Goal: Task Accomplishment & Management: Complete application form

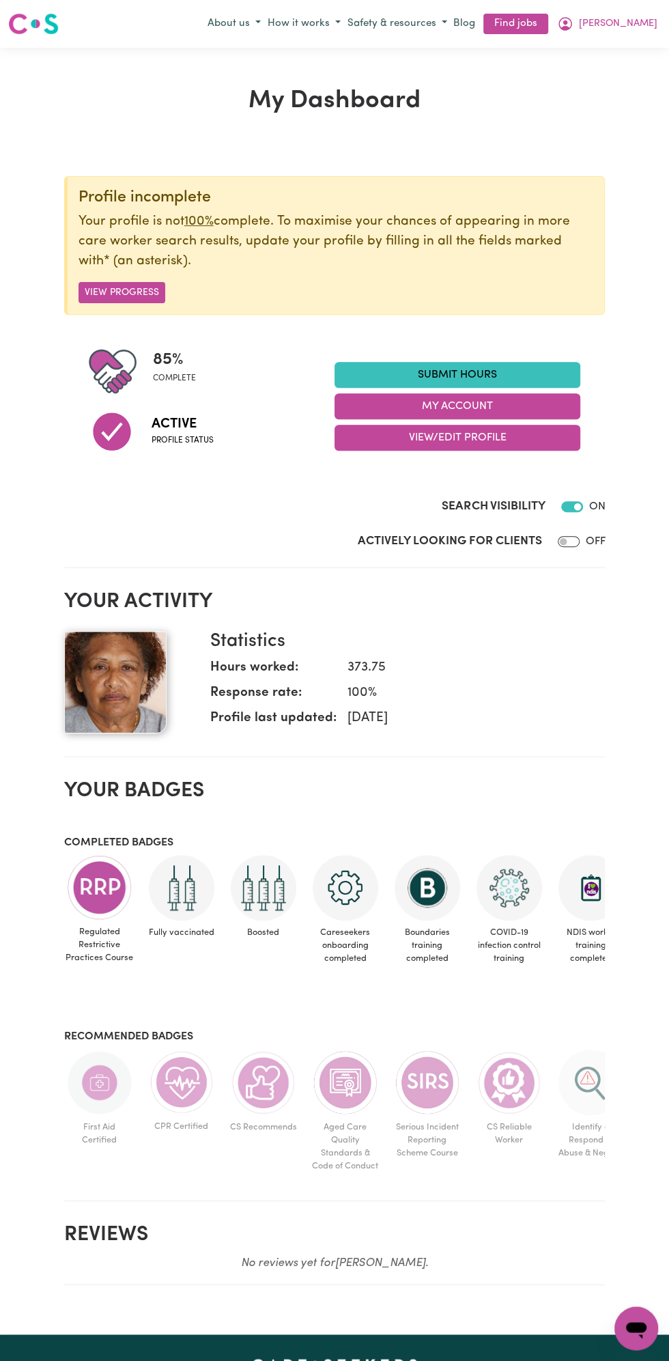
click at [477, 373] on link "Submit Hours" at bounding box center [458, 375] width 246 height 26
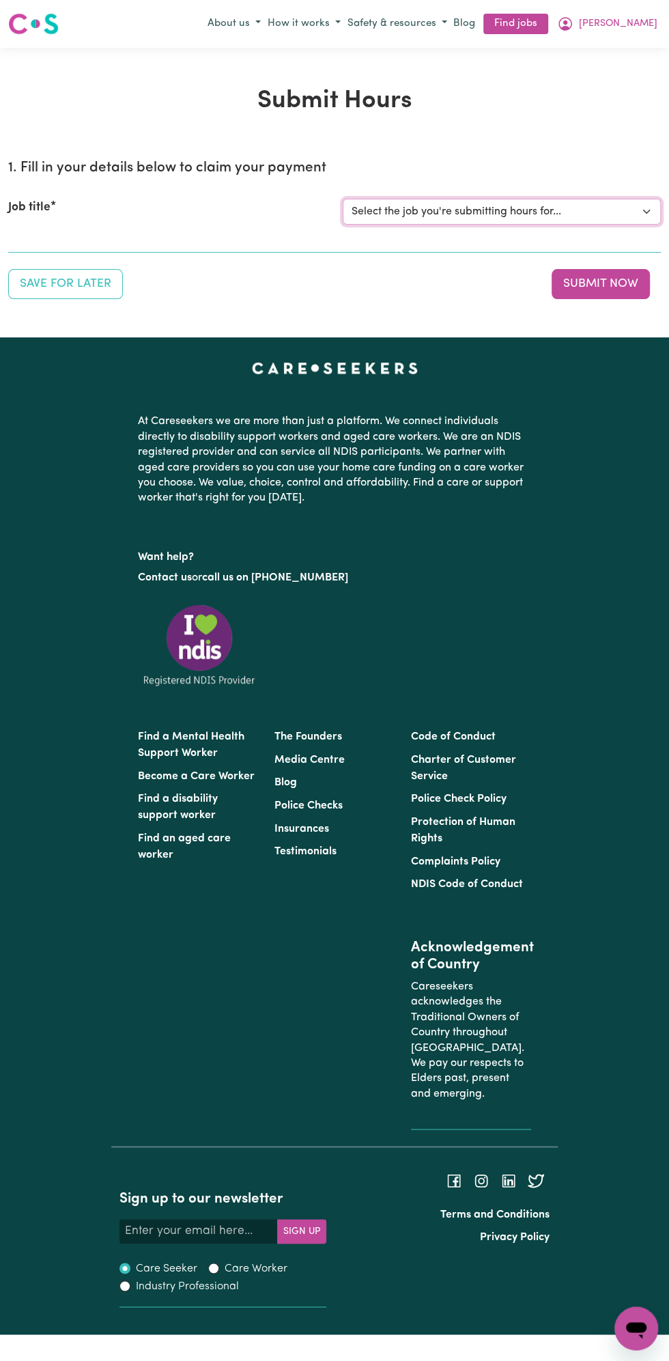
click at [473, 205] on select "Select the job you're submitting hours for... [Vartouhie ([PERSON_NAME]) [PERSO…" at bounding box center [502, 212] width 318 height 26
select select "13810"
click at [343, 199] on select "Select the job you're submitting hours for... [Vartouhie ([PERSON_NAME]) [PERSO…" at bounding box center [502, 212] width 318 height 26
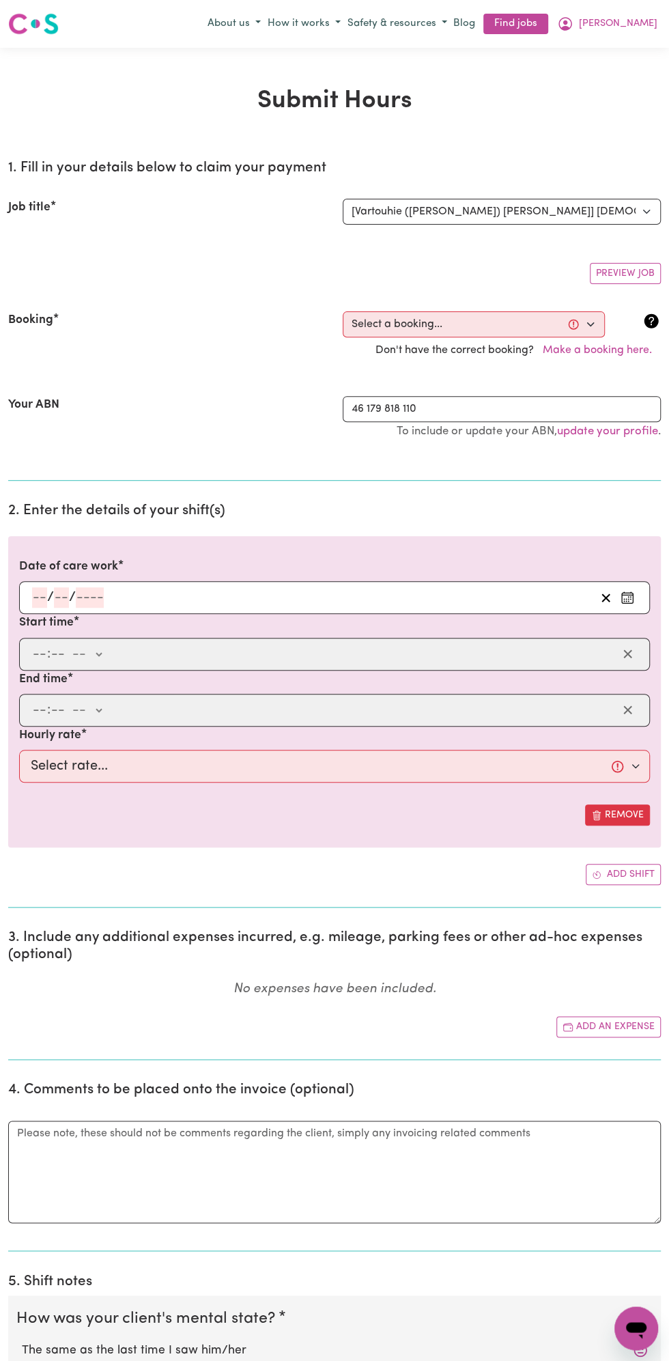
click at [74, 512] on h2 "2. Enter the details of your shift(s)" at bounding box center [334, 511] width 653 height 17
click at [79, 600] on input "number" at bounding box center [90, 597] width 28 height 20
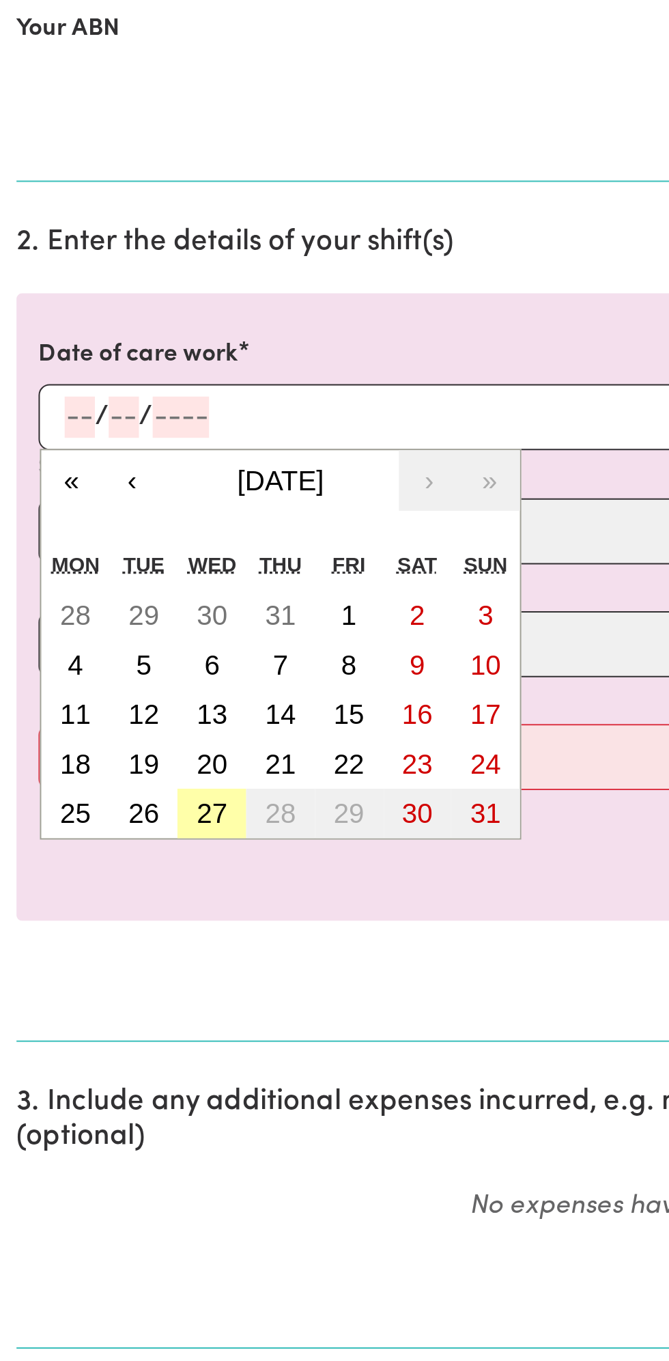
click at [104, 792] on abbr "27" at bounding box center [105, 794] width 15 height 15
type input "[DATE]"
type input "27"
type input "8"
type input "2025"
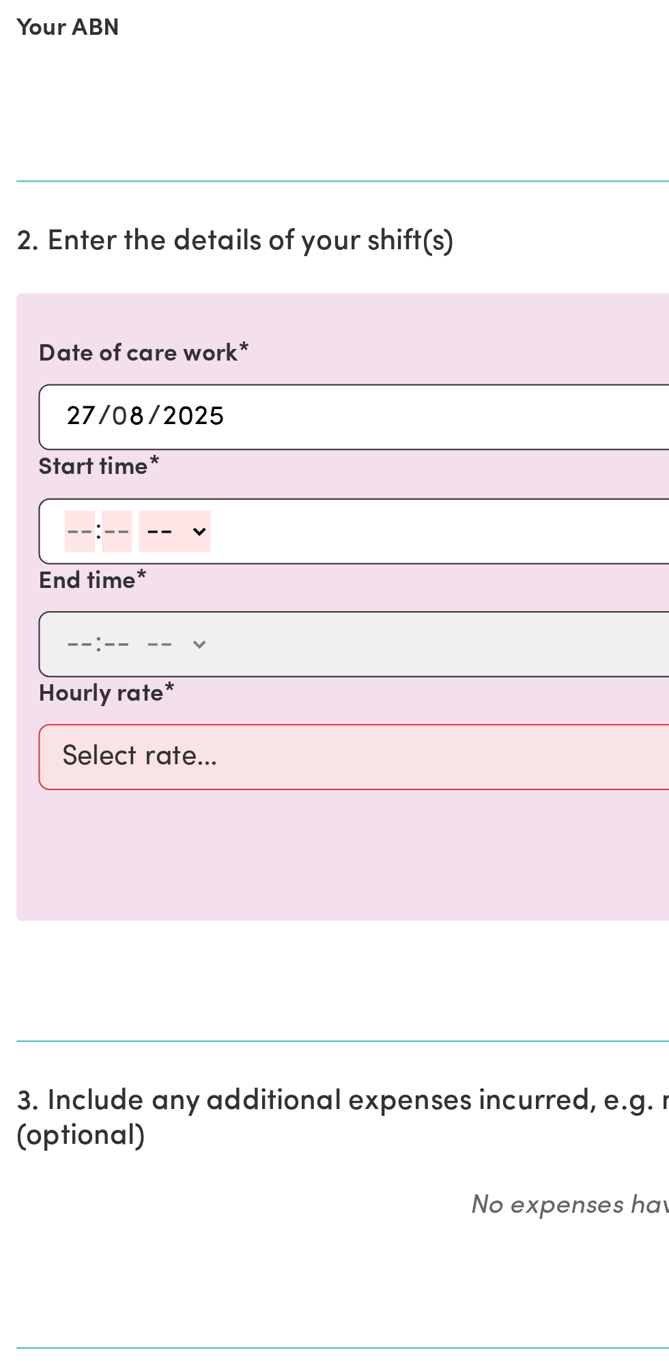
click at [52, 651] on input "number" at bounding box center [58, 654] width 15 height 20
click at [37, 648] on input "number" at bounding box center [39, 654] width 15 height 20
type input "8"
type input "0"
click at [98, 649] on select "-- am pm" at bounding box center [85, 654] width 36 height 20
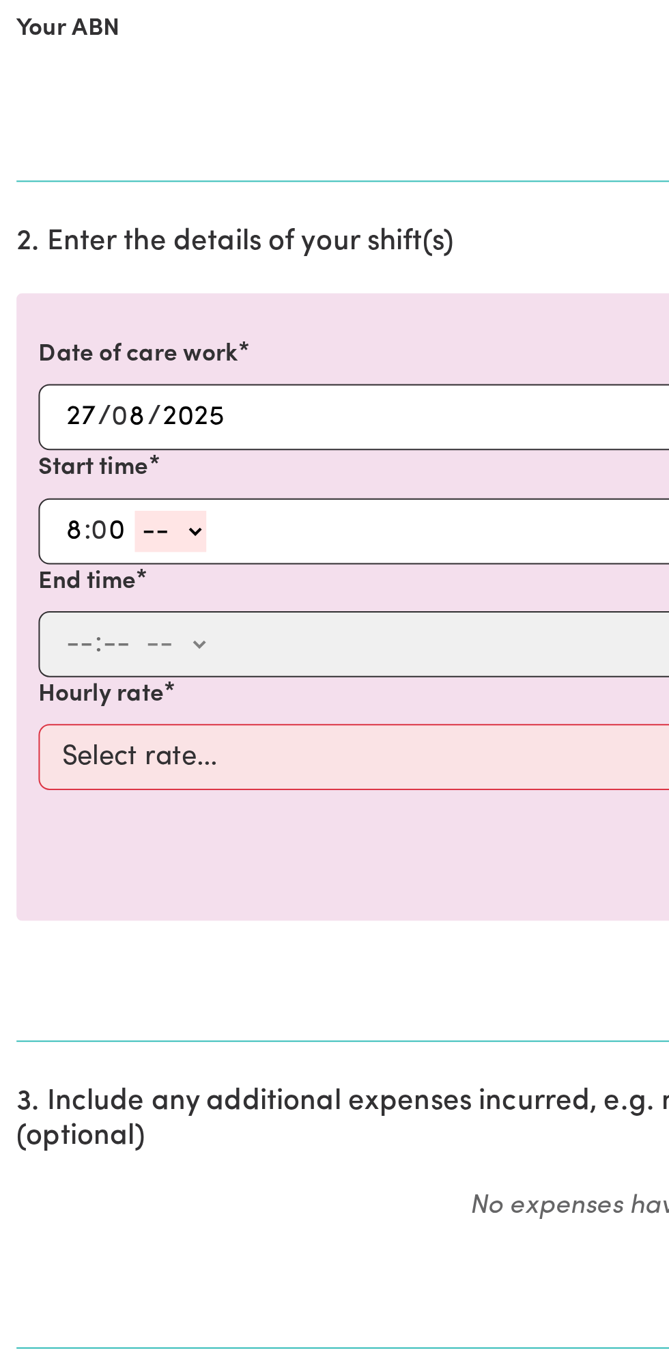
select select "am"
click at [67, 644] on select "-- am pm" at bounding box center [85, 654] width 36 height 20
type input "08:00"
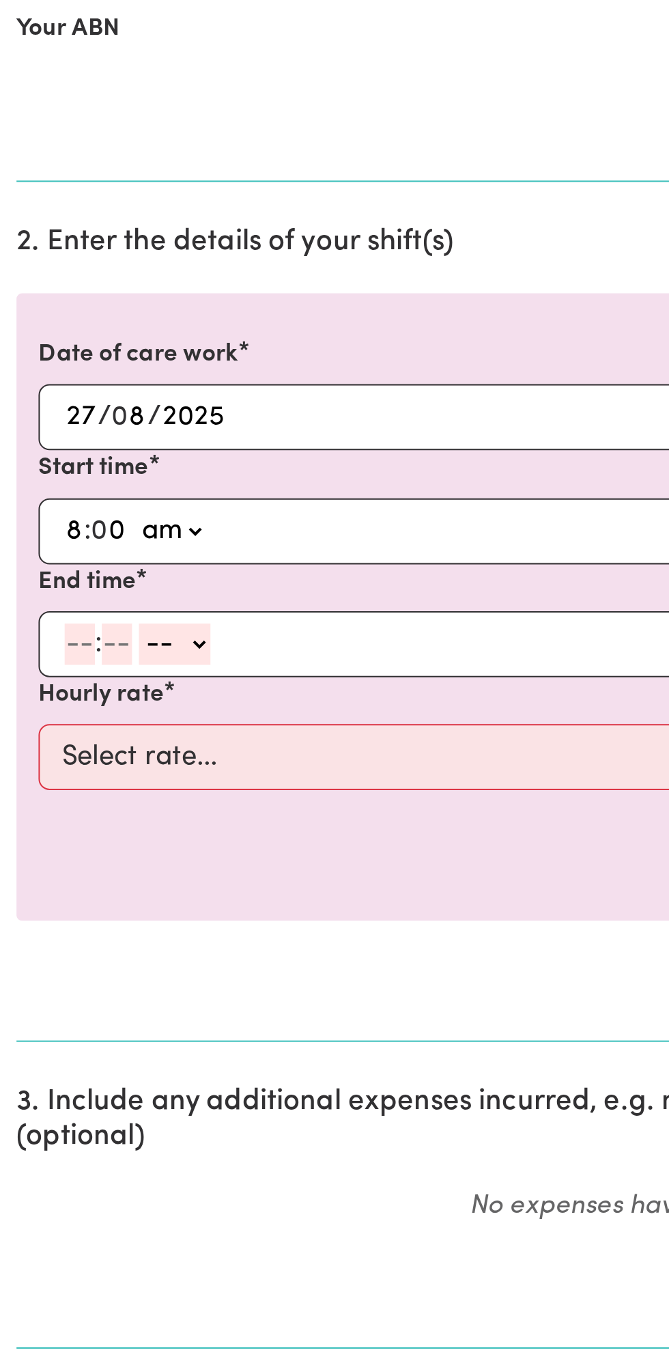
click at [35, 711] on input "number" at bounding box center [39, 710] width 15 height 20
type input "9"
type input "0"
click at [100, 705] on select "-- am pm" at bounding box center [85, 710] width 36 height 20
select select "am"
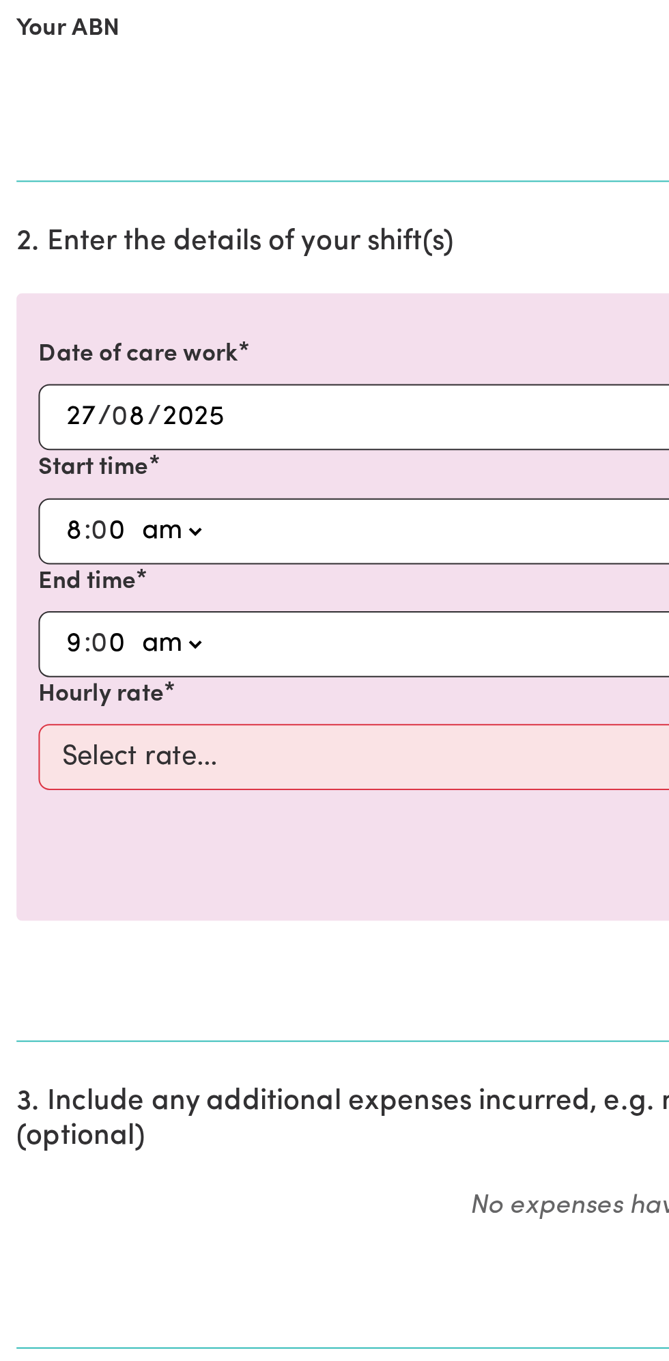
click at [67, 700] on select "-- am pm" at bounding box center [85, 710] width 36 height 20
type input "09:00"
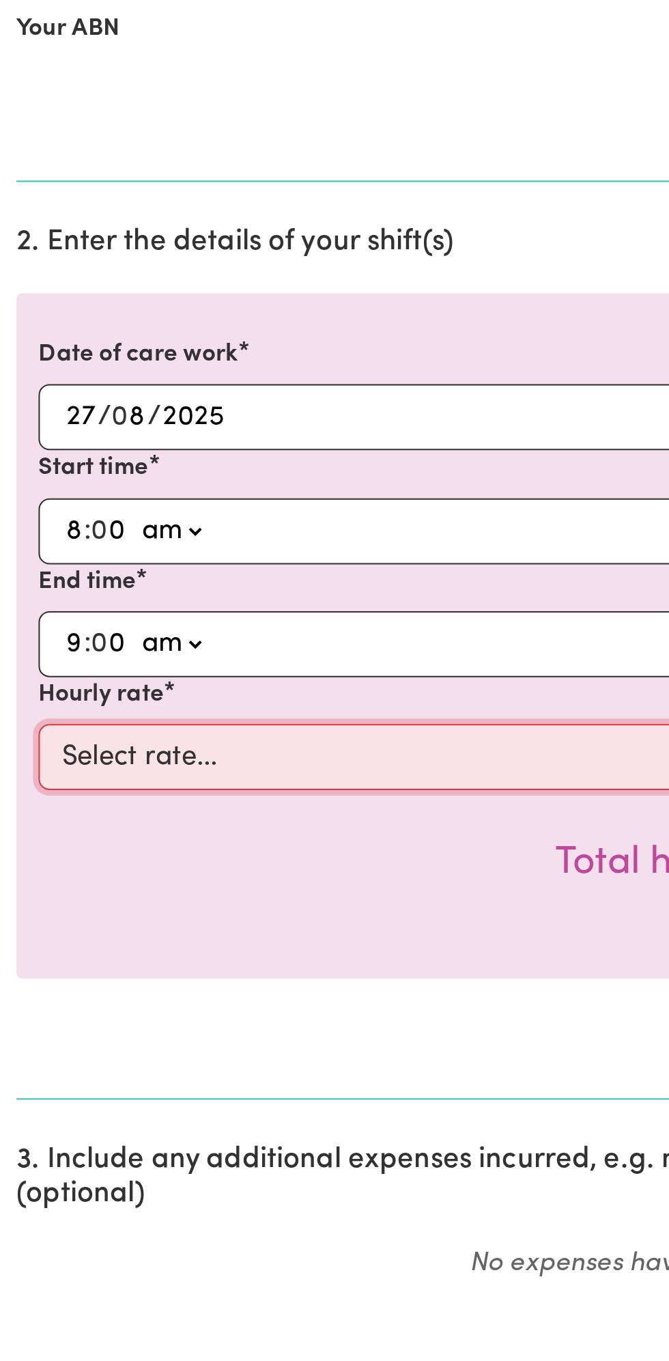
click at [184, 759] on select "Select rate... $49.00 (Weekday) $60.00 ([DATE])" at bounding box center [334, 766] width 631 height 33
select select "49-Weekday"
click at [19, 750] on select "Select rate... $49.00 (Weekday) $60.00 ([DATE])" at bounding box center [334, 766] width 631 height 33
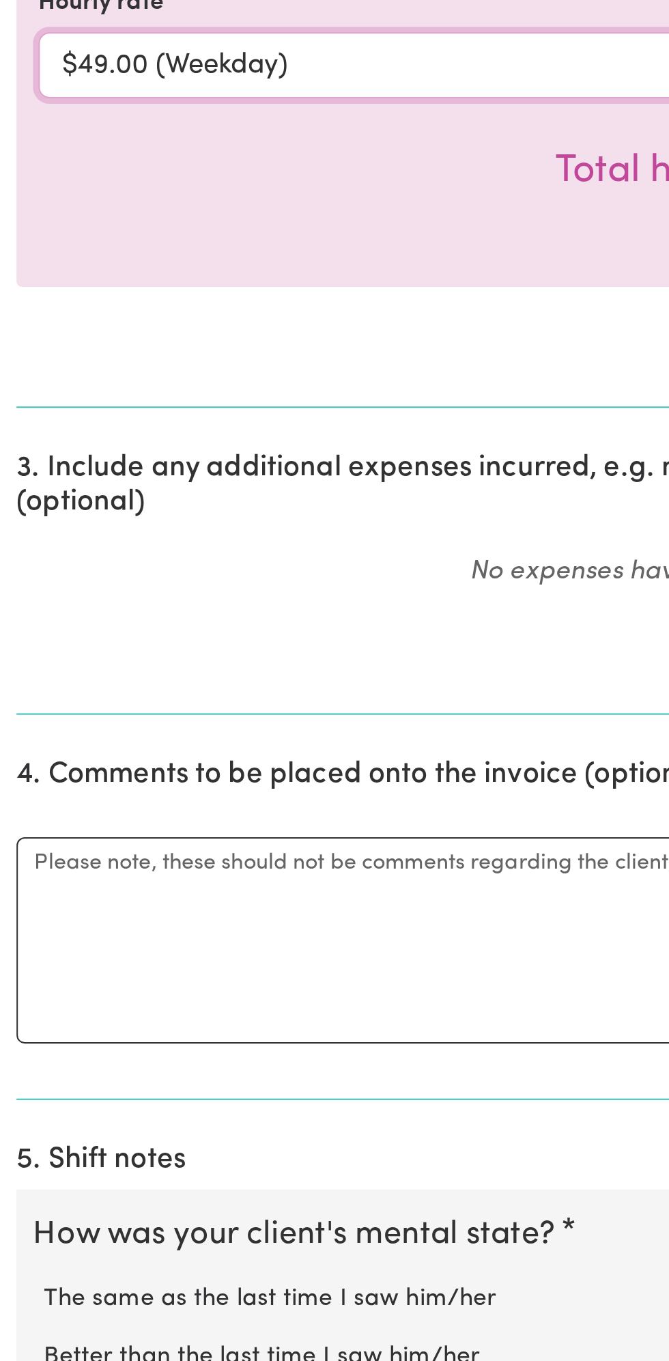
scroll to position [53, 0]
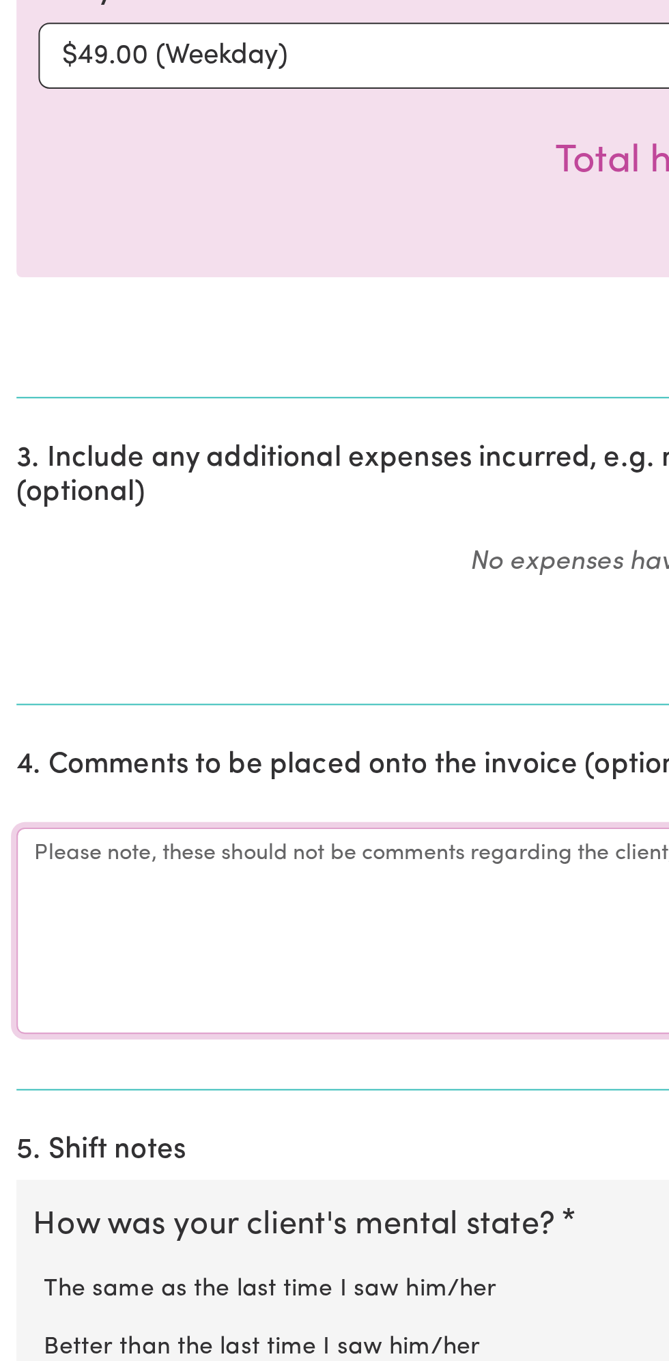
click at [70, 1144] on textarea "Comments" at bounding box center [334, 1147] width 653 height 102
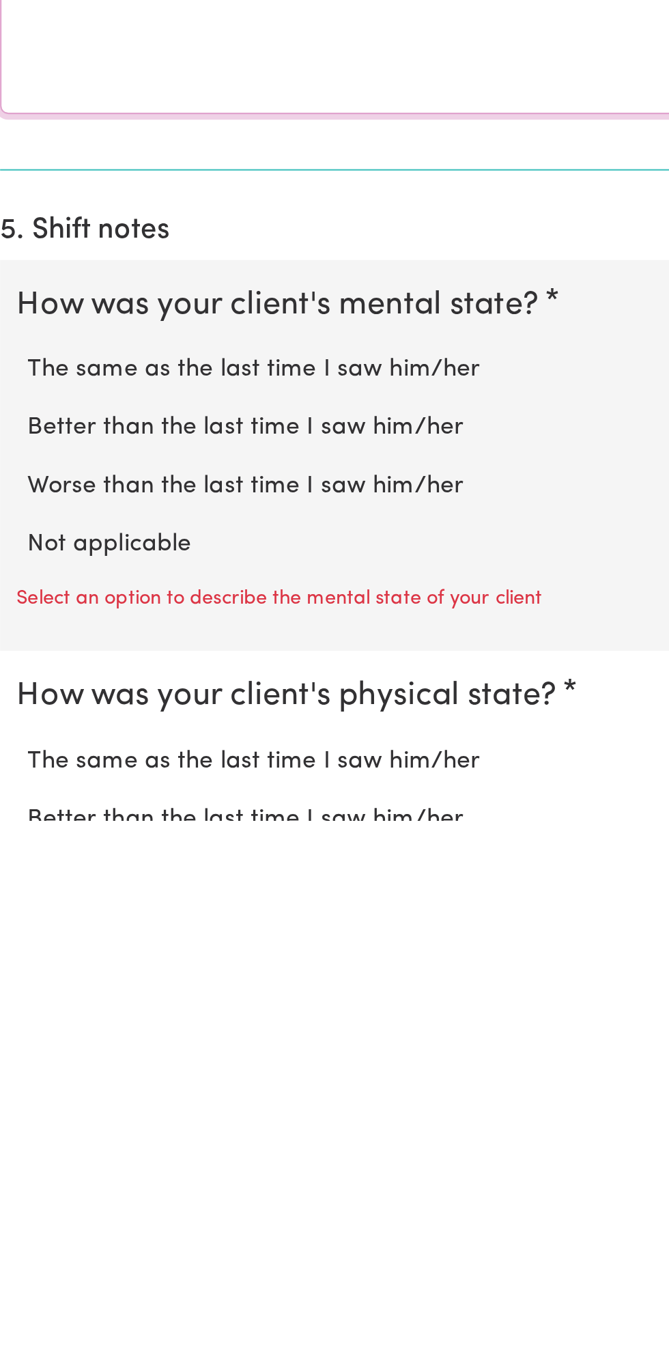
type textarea "All good"
click at [85, 1216] on label "Not applicable" at bounding box center [335, 1225] width 626 height 18
click at [22, 1215] on input "Not applicable" at bounding box center [21, 1215] width 1 height 1
radio input "true"
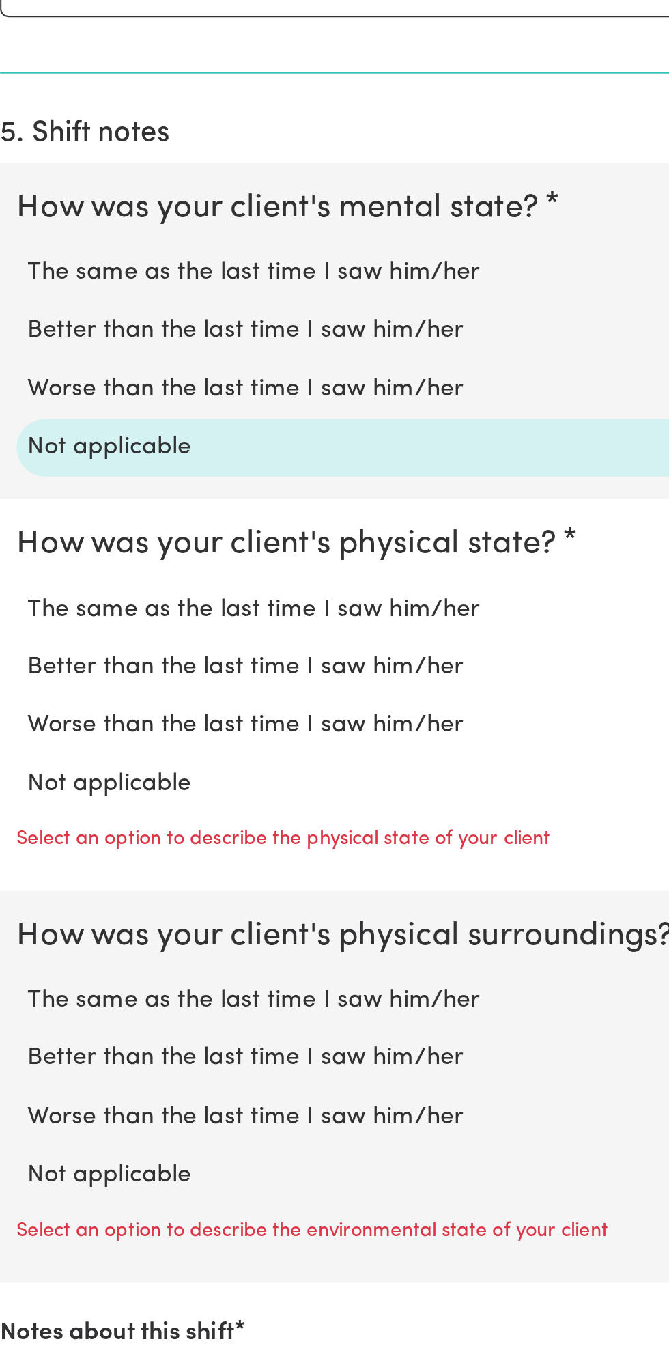
scroll to position [566, 0]
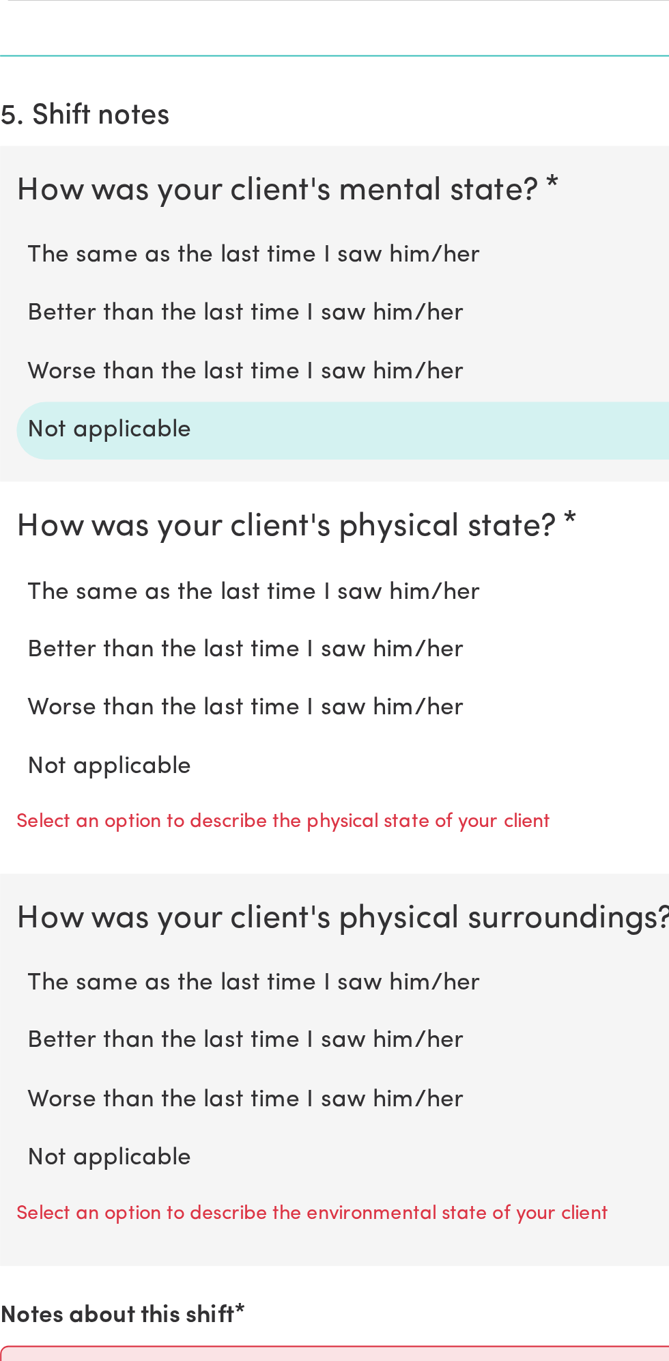
click at [79, 1063] on label "Not applicable" at bounding box center [335, 1067] width 626 height 18
click at [22, 1058] on input "Not applicable" at bounding box center [21, 1057] width 1 height 1
radio input "true"
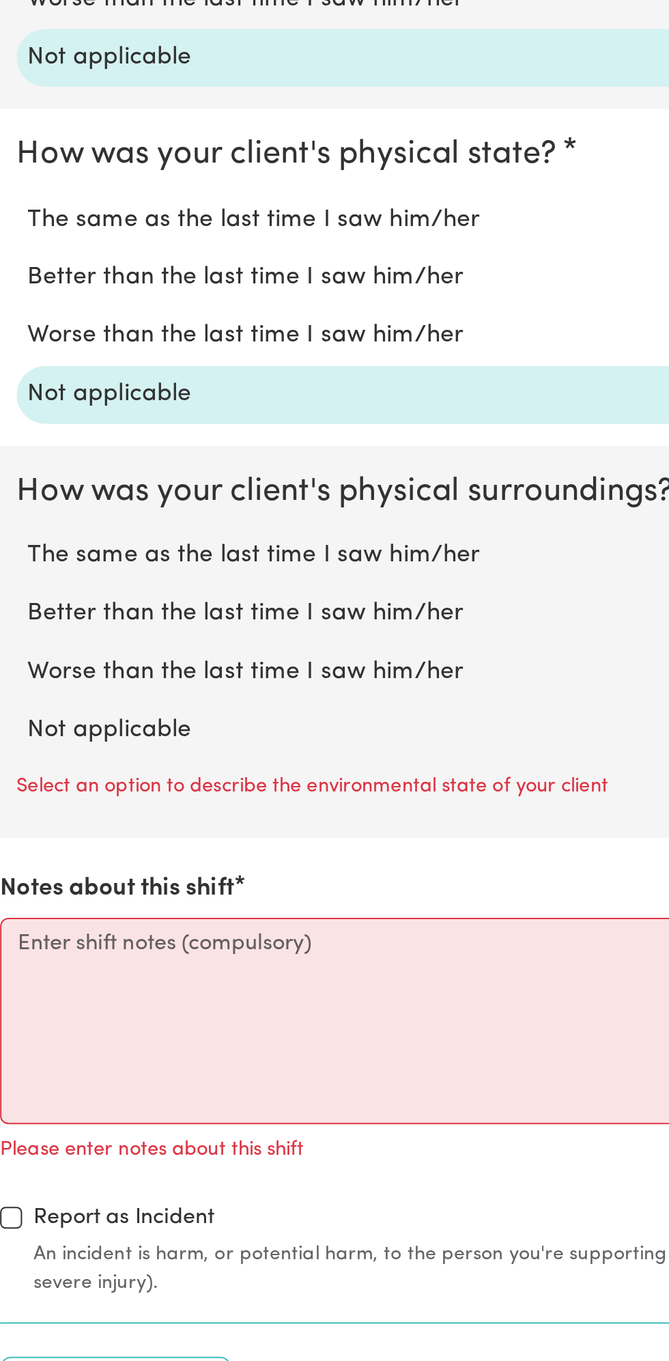
scroll to position [760, 0]
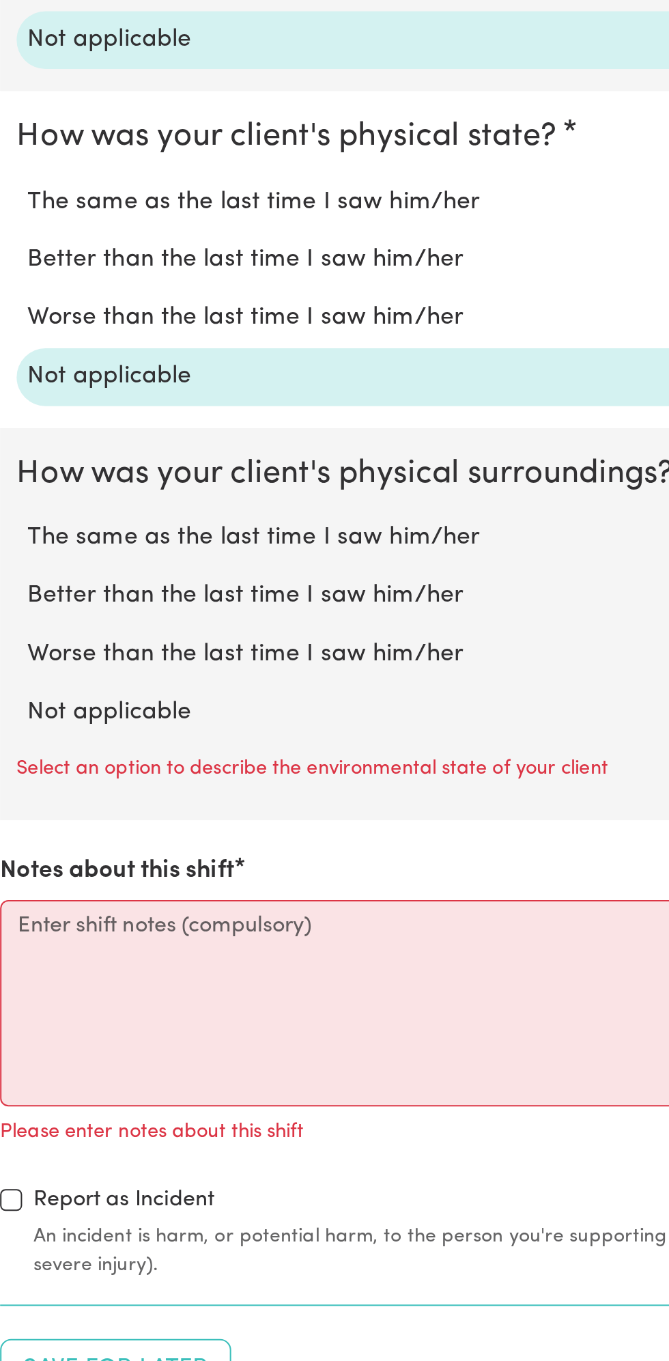
click at [85, 1030] on label "Not applicable" at bounding box center [335, 1039] width 626 height 18
click at [22, 1030] on input "Not applicable" at bounding box center [21, 1030] width 1 height 1
radio input "true"
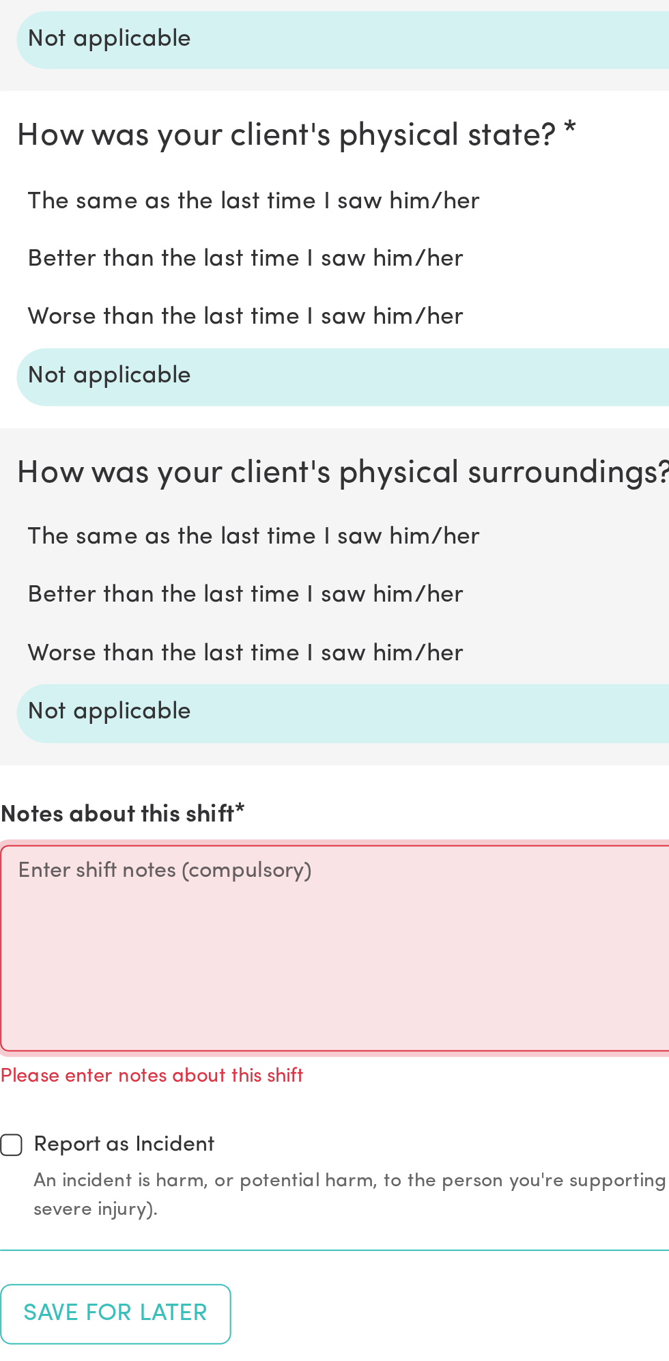
click at [64, 1146] on textarea "Notes about this shift" at bounding box center [334, 1156] width 653 height 102
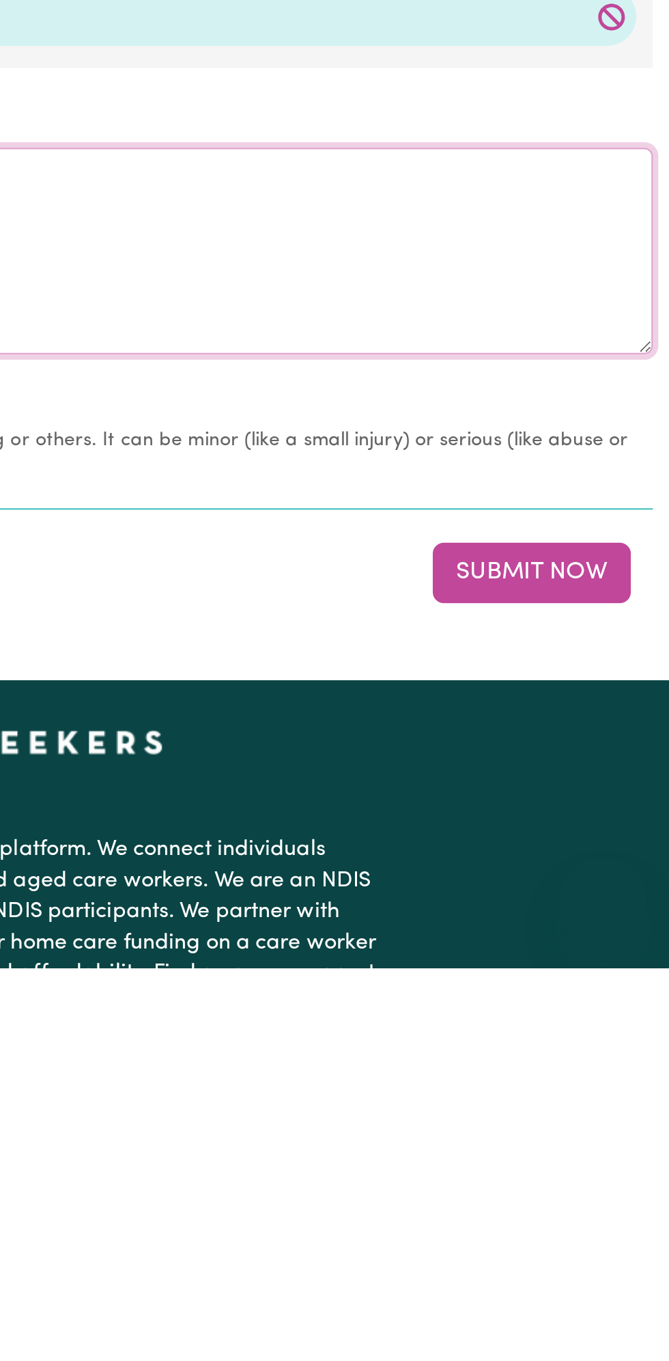
type textarea "All good nothing change"
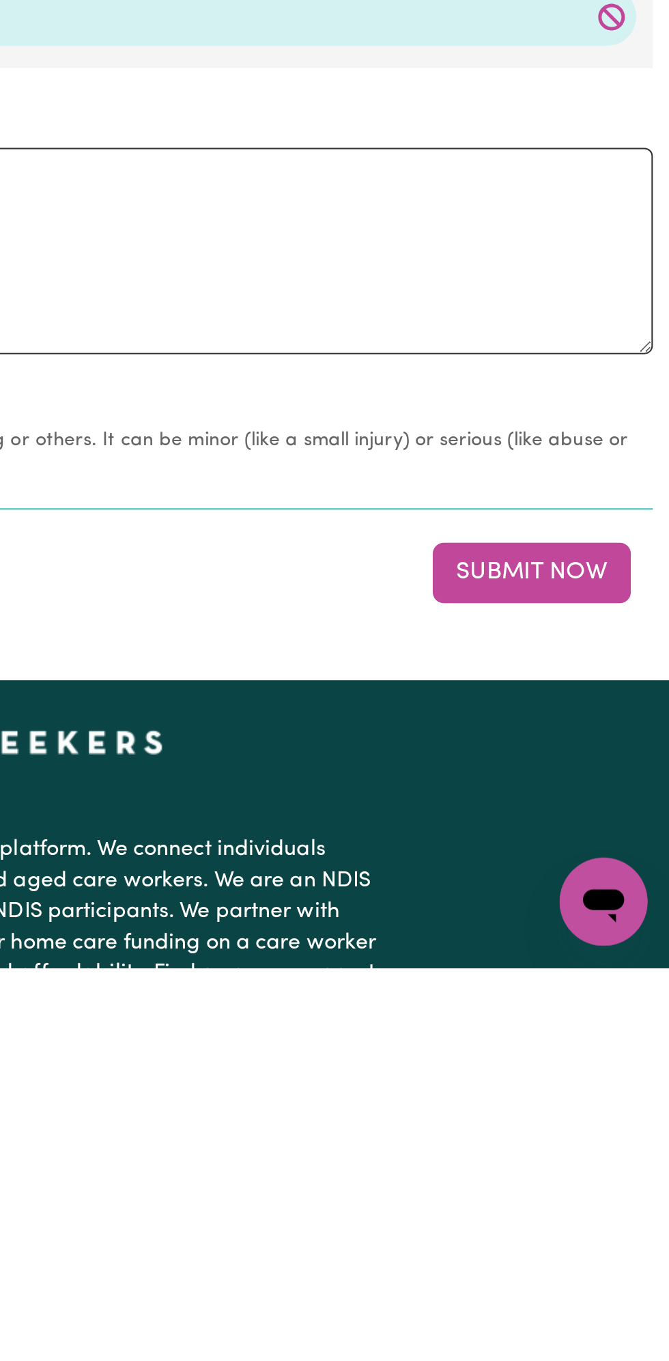
click at [611, 1152] on button "Submit Now" at bounding box center [601, 1165] width 98 height 30
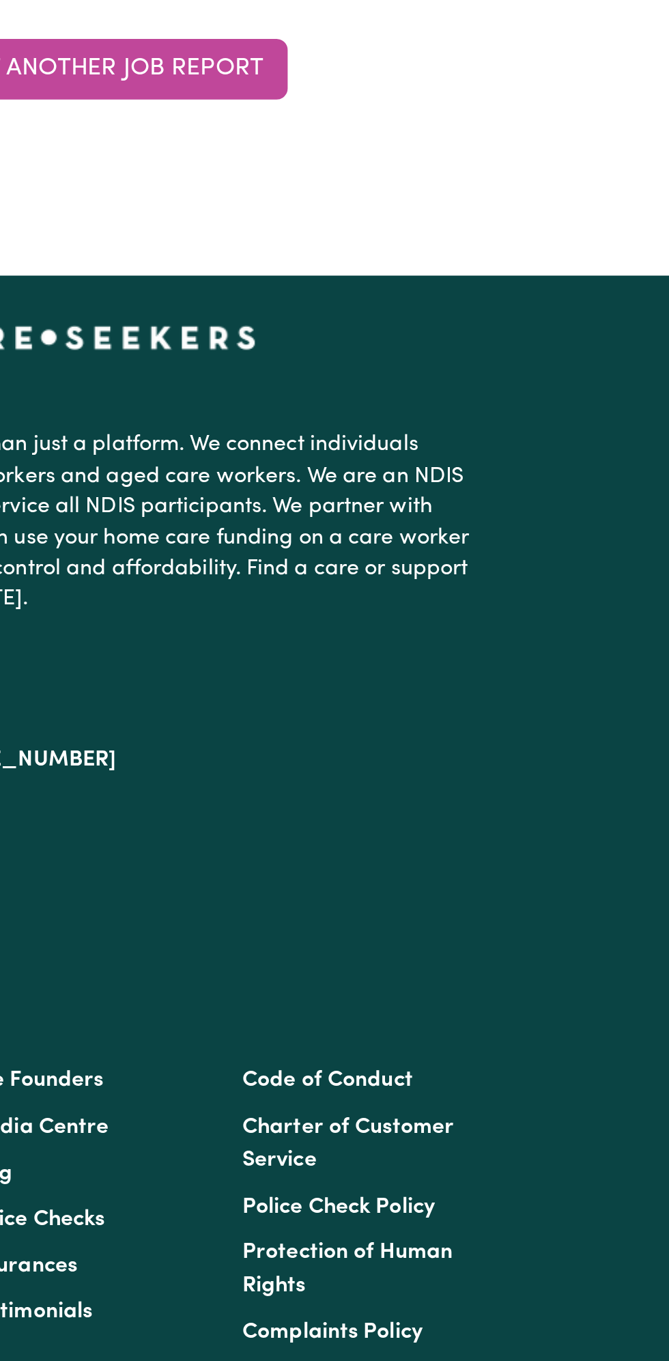
scroll to position [0, 0]
